Goal: Transaction & Acquisition: Purchase product/service

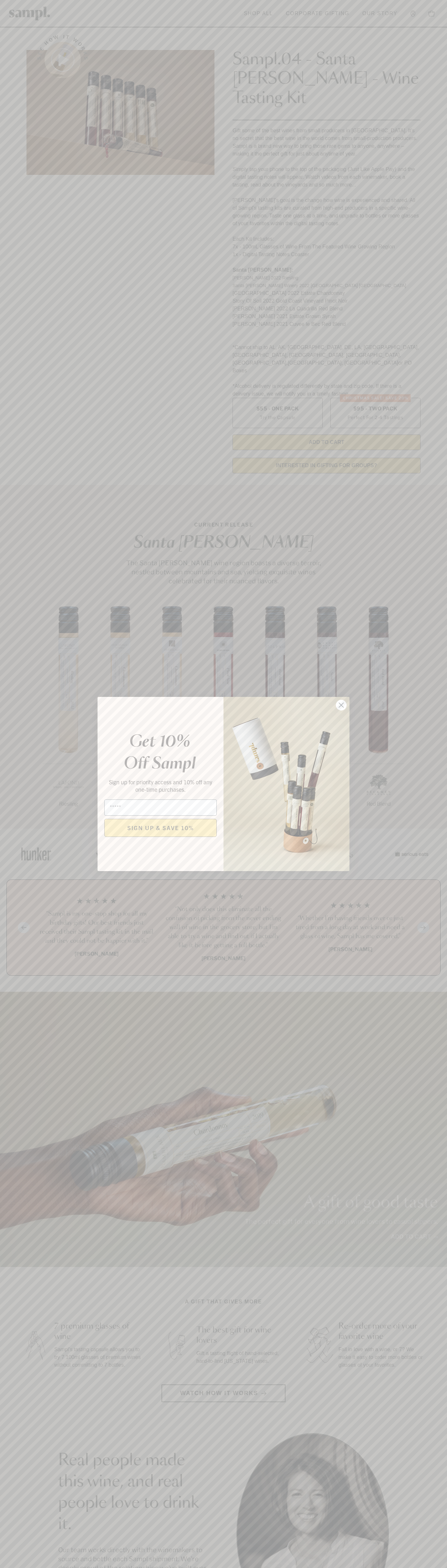
click at [341, 705] on icon "Close dialog" at bounding box center [341, 705] width 4 height 4
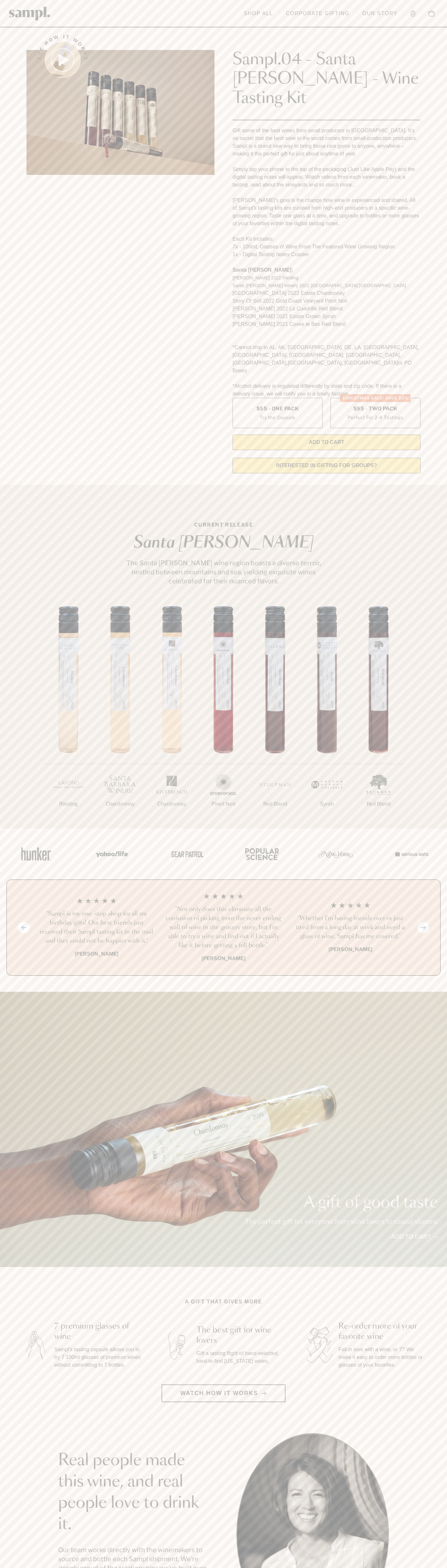
click at [15, 2] on header "Toggle navigation menu Shop All Corporate Gifting Our Story Account Story Shop …" at bounding box center [224, 13] width 447 height 27
click at [49, 1567] on html "Skip to main content Toggle navigation menu Shop All Corporate Gifting Our Stor…" at bounding box center [224, 1304] width 447 height 2608
click at [25, 6] on link at bounding box center [30, 13] width 41 height 20
click at [375, 398] on label "Christmas SALE! Save 20% $95 - Two Pack Perfect For 2-4 Tastings" at bounding box center [375, 413] width 90 height 30
